Goal: Task Accomplishment & Management: Manage account settings

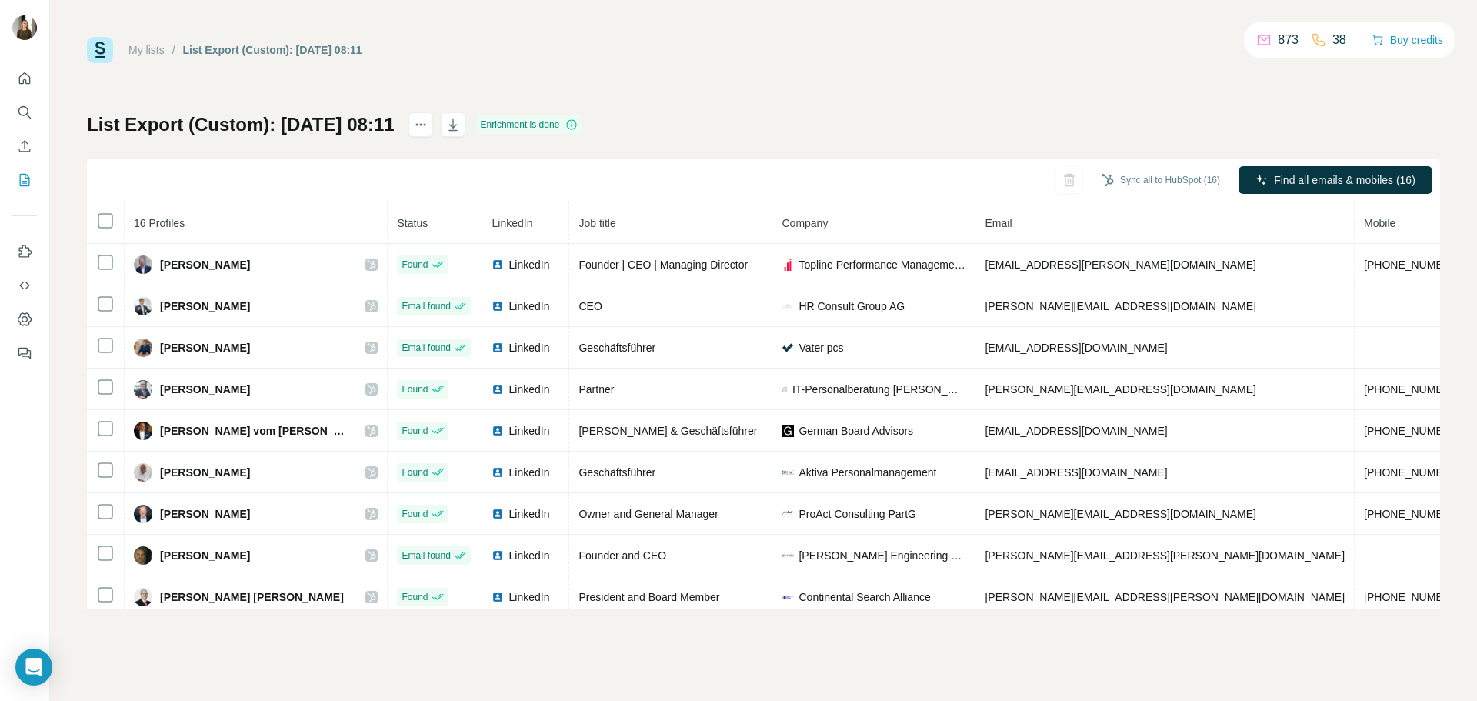
click at [157, 52] on link "My lists" at bounding box center [146, 50] width 36 height 12
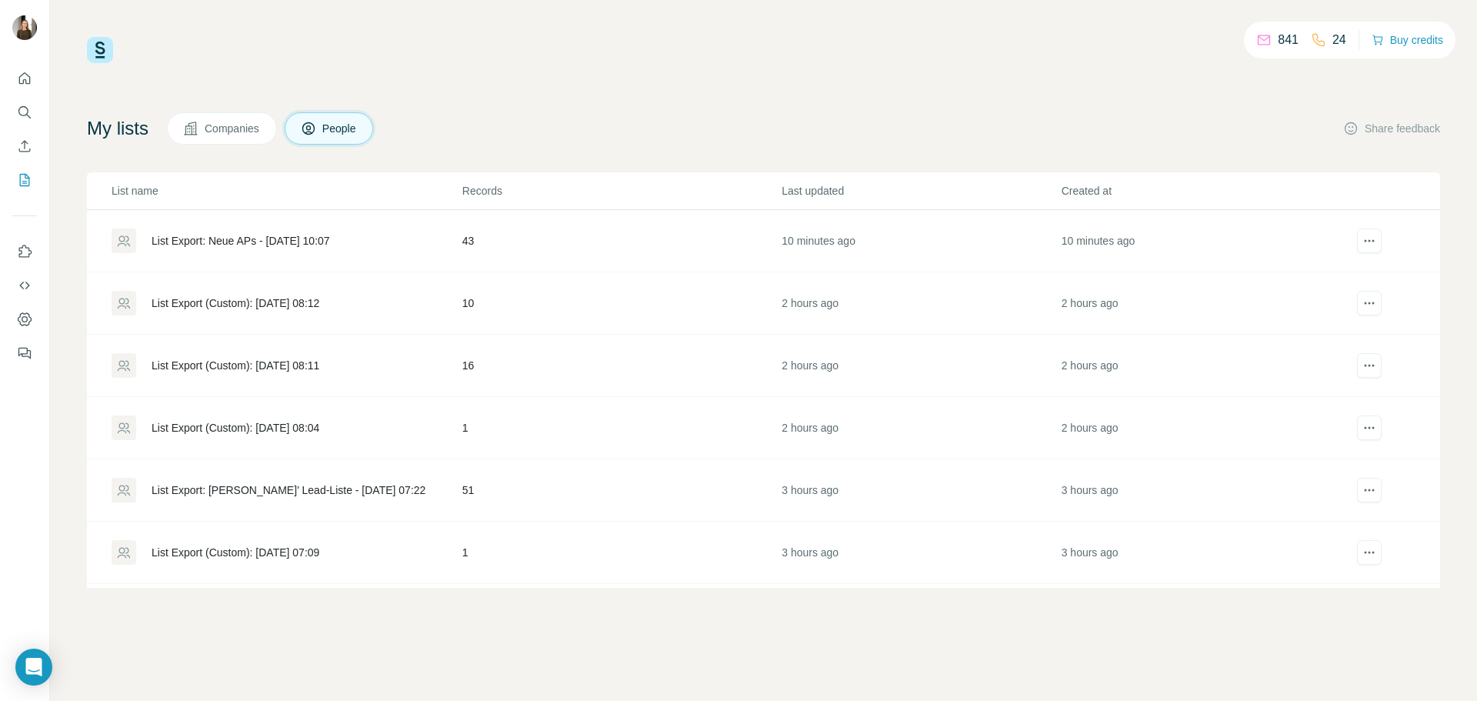
click at [282, 238] on div "List Export: Neue APs - [DATE] 10:07" at bounding box center [241, 240] width 179 height 15
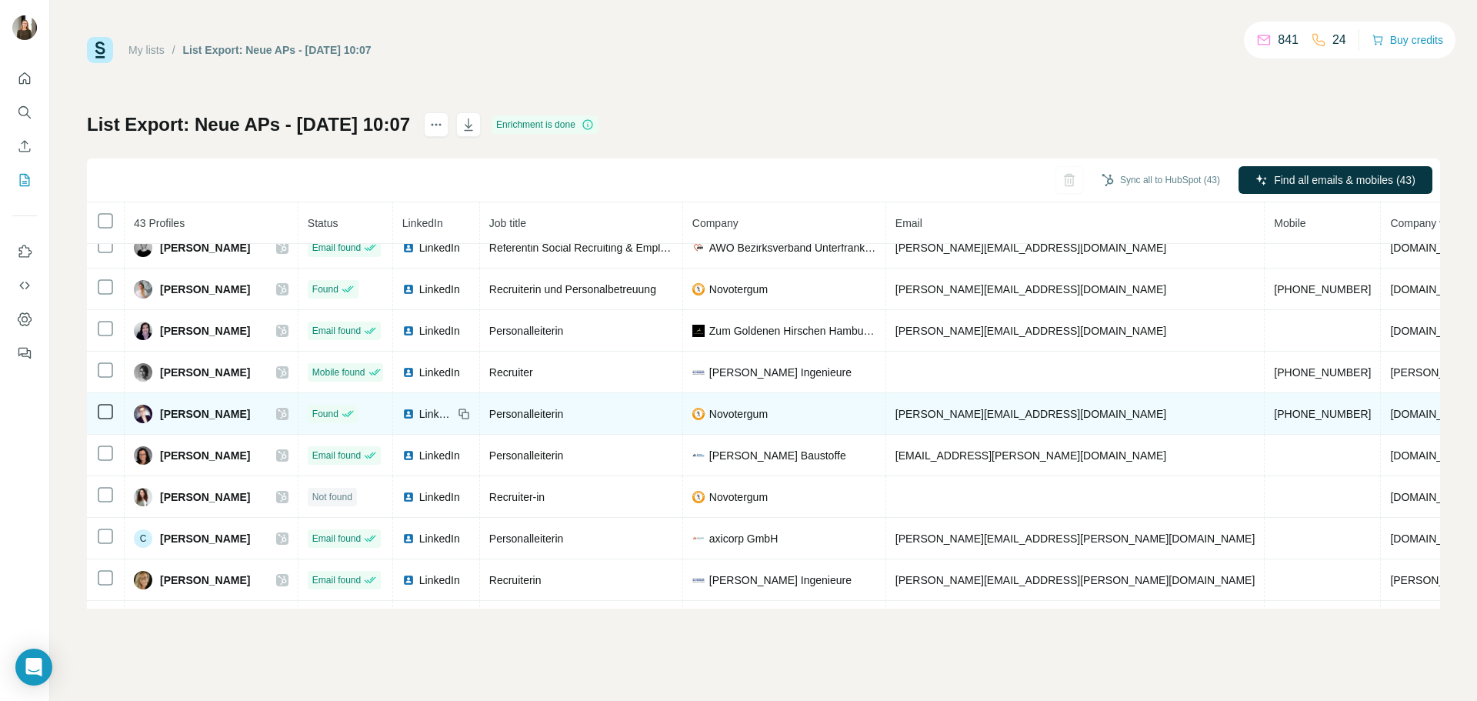
scroll to position [889, 0]
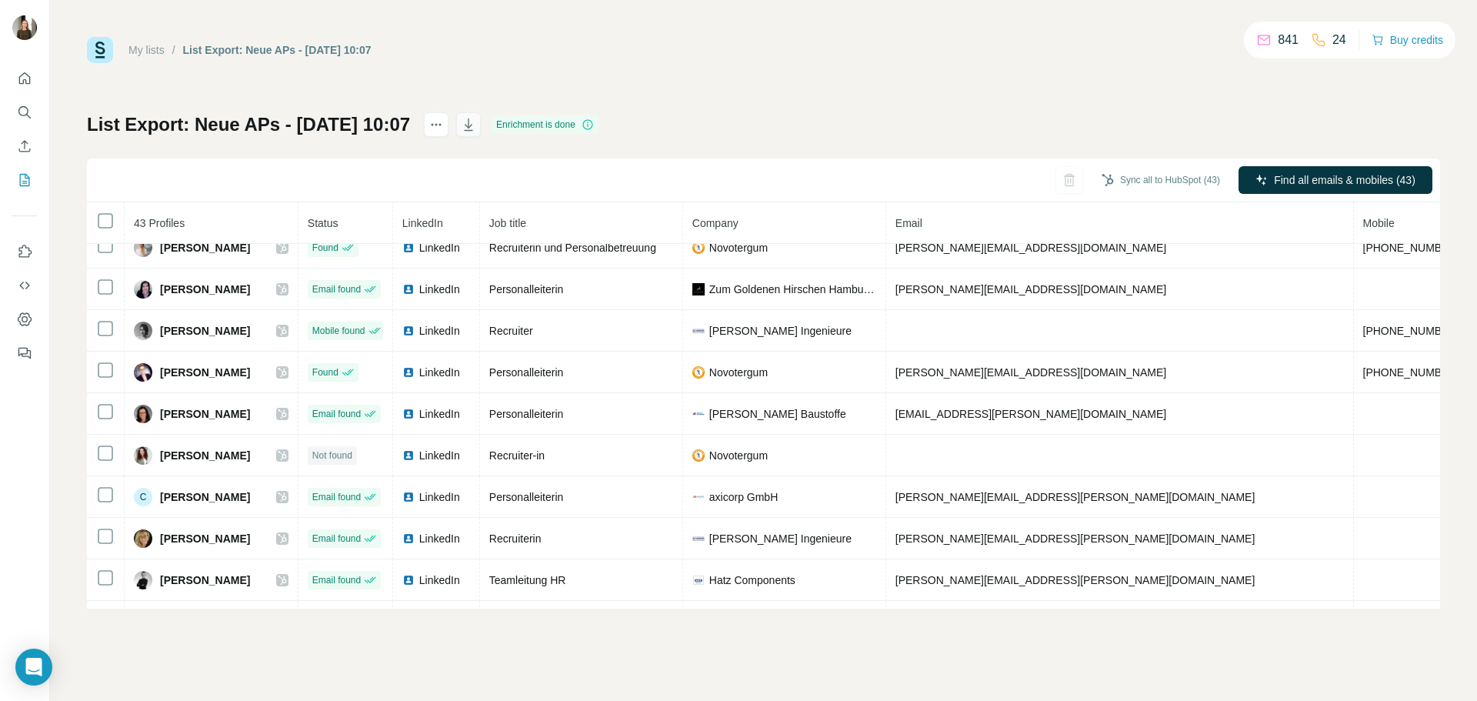
click at [472, 125] on icon "button" at bounding box center [468, 124] width 8 height 12
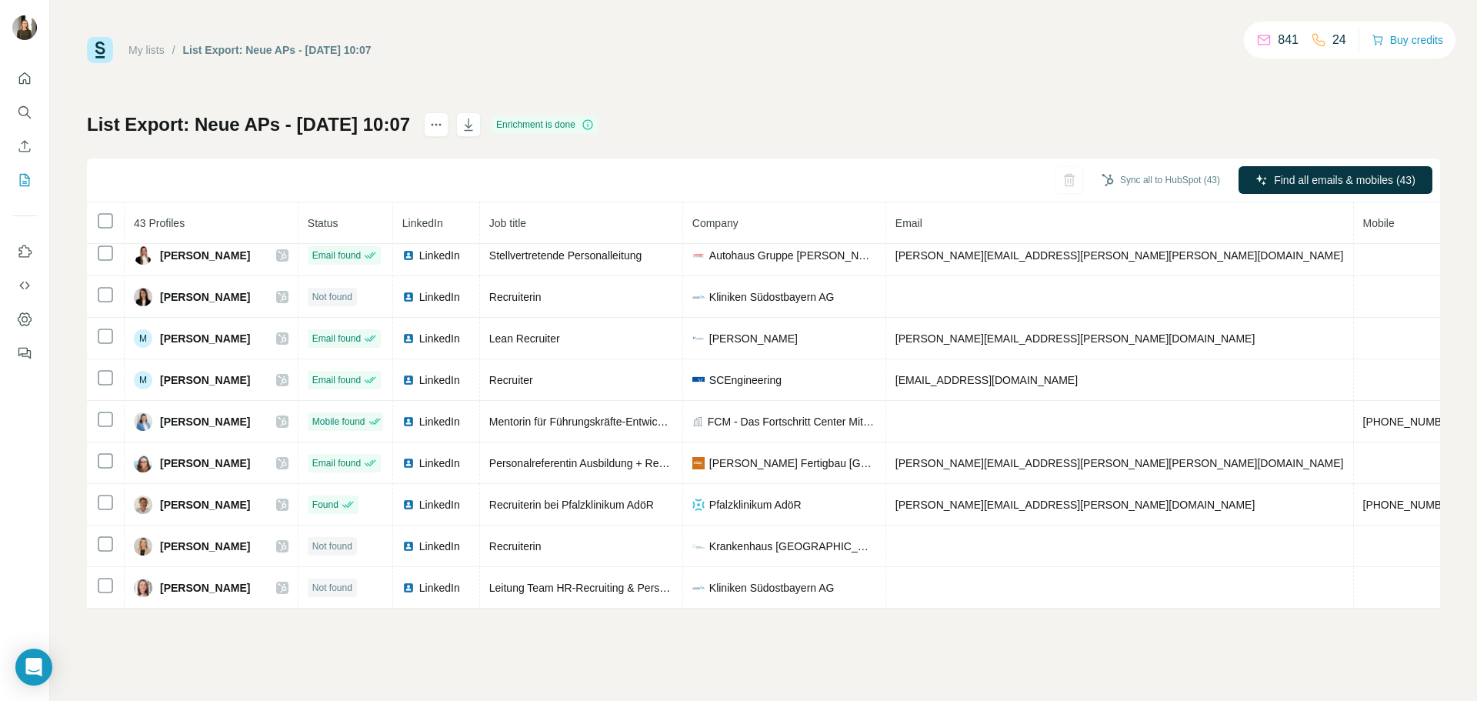
scroll to position [1305, 0]
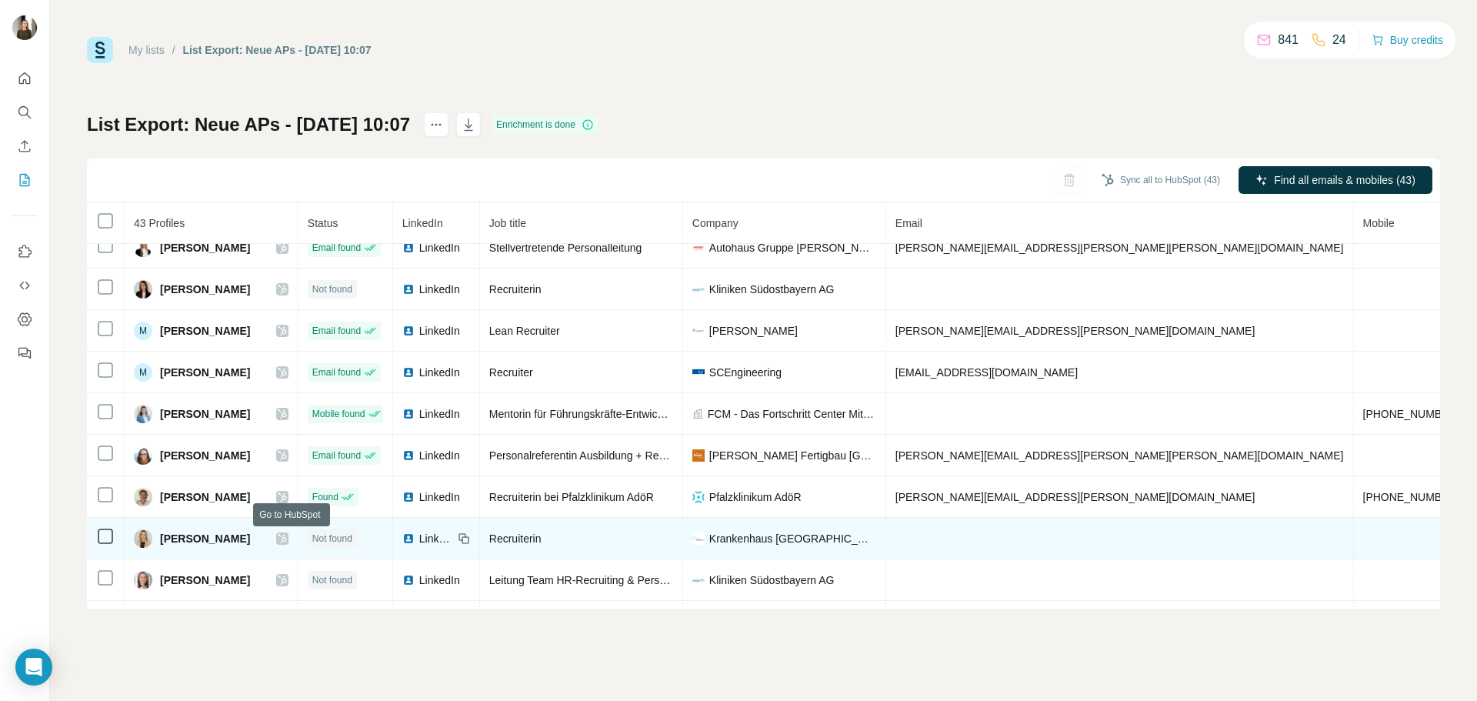
click at [287, 540] on icon at bounding box center [282, 538] width 9 height 12
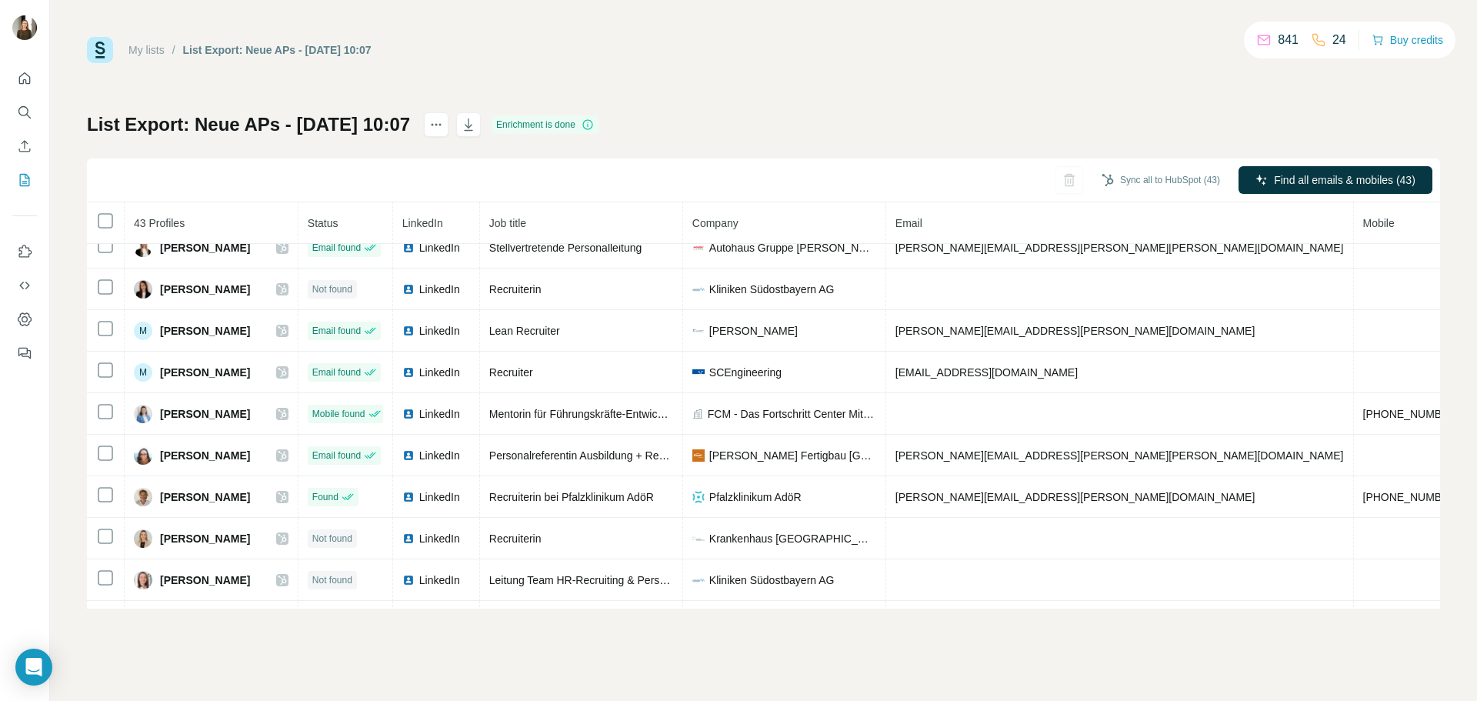
click at [748, 102] on div "My lists / List Export: Neue APs - [DATE] 10:07 841 24 Buy credits List Export:…" at bounding box center [763, 323] width 1353 height 572
